Goal: Information Seeking & Learning: Learn about a topic

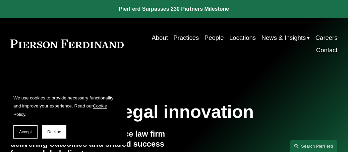
click at [159, 38] on link "About" at bounding box center [160, 38] width 16 height 12
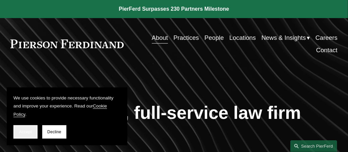
click at [29, 133] on span "Accept" at bounding box center [25, 132] width 13 height 5
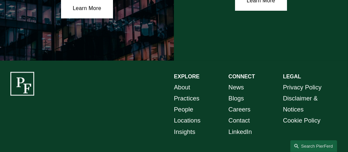
scroll to position [1124, 0]
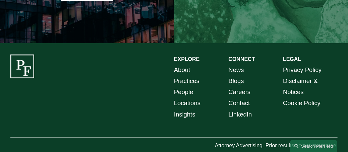
drag, startPoint x: 339, startPoint y: 140, endPoint x: 209, endPoint y: 103, distance: 135.8
click at [209, 103] on p "About Practices People Locations Insights" at bounding box center [201, 92] width 55 height 56
click at [238, 91] on link "Careers" at bounding box center [240, 92] width 22 height 11
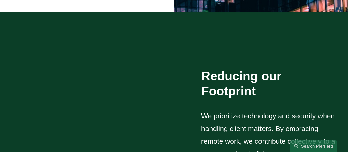
scroll to position [799, 0]
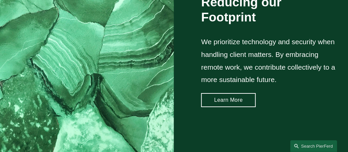
drag, startPoint x: 70, startPoint y: 151, endPoint x: 67, endPoint y: 153, distance: 3.5
